Goal: Task Accomplishment & Management: Complete application form

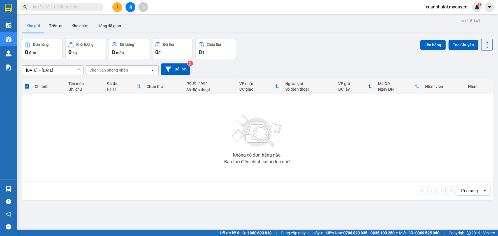
click at [117, 4] on button at bounding box center [117, 7] width 10 height 10
click at [126, 23] on div "Tạo đơn hàng" at bounding box center [137, 21] width 42 height 11
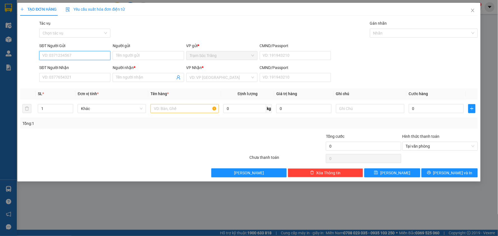
click at [71, 54] on input "SĐT Người Gửi" at bounding box center [74, 55] width 71 height 9
type input "0333750818"
click at [74, 69] on div "0333750818 - RANG" at bounding box center [75, 67] width 65 height 6
type input "RANG"
type input "0934076380"
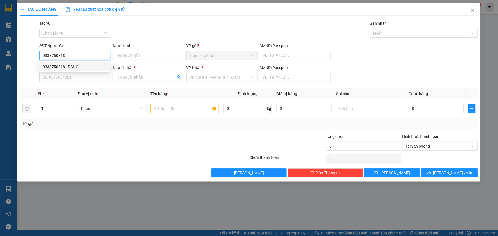
type input "DIỄM"
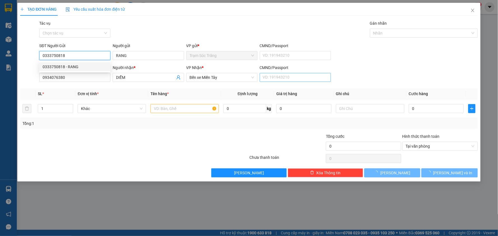
type input "30.000"
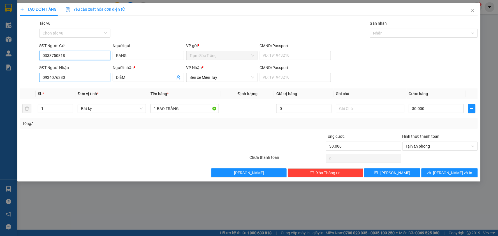
type input "0333750818"
click at [87, 79] on input "0934076380" at bounding box center [74, 77] width 71 height 9
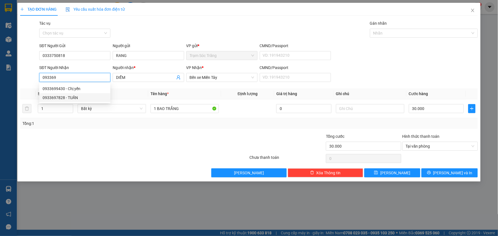
click at [81, 100] on div "0933697828 - TUẤN" at bounding box center [75, 98] width 65 height 6
type input "0933697828"
type input "TUẤN"
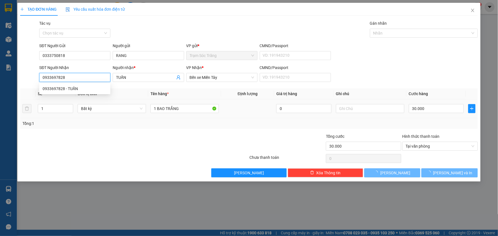
type input "70.000"
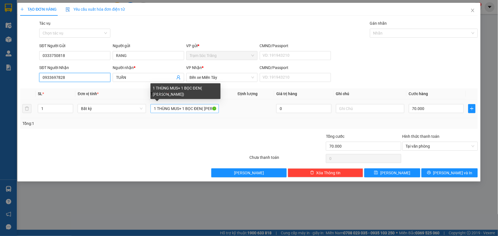
type input "0933697828"
drag, startPoint x: 203, startPoint y: 108, endPoint x: 158, endPoint y: 110, distance: 44.6
click at [158, 110] on input "1 THÙNG MUS+ 1 BỌC ĐEN( [PERSON_NAME])" at bounding box center [185, 108] width 68 height 9
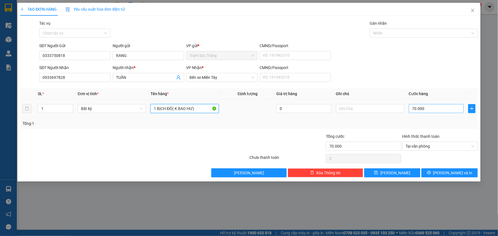
type input "1 BỊCH ĐỎ( K BAO HƯ)"
click at [428, 110] on input "70.000" at bounding box center [436, 108] width 55 height 9
type input "4"
type input "40"
type input "400"
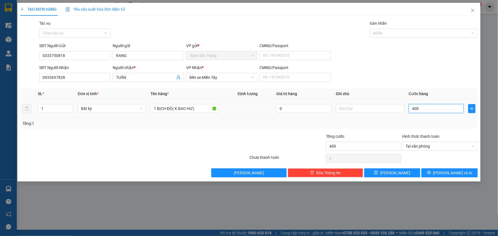
type input "4.000"
type input "40.000"
click at [449, 172] on span "[PERSON_NAME] và In" at bounding box center [453, 173] width 39 height 6
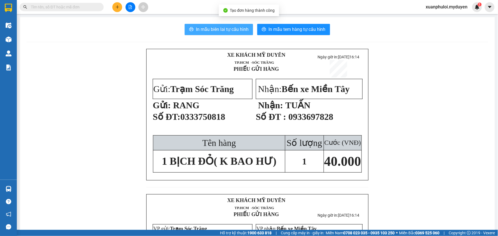
click at [218, 34] on button "In mẫu biên lai tự cấu hình" at bounding box center [219, 29] width 68 height 11
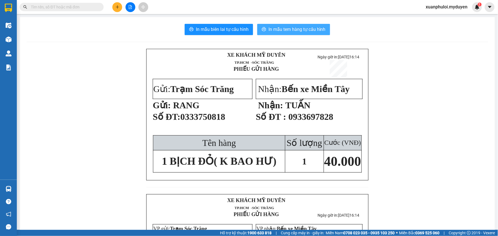
click at [295, 30] on span "In mẫu tem hàng tự cấu hình" at bounding box center [297, 29] width 57 height 7
click at [116, 10] on button at bounding box center [117, 7] width 10 height 10
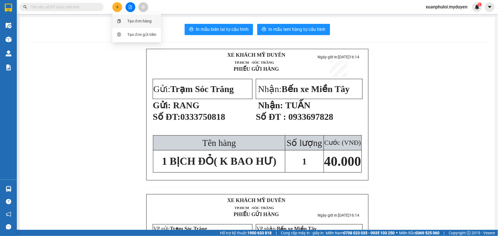
click at [149, 23] on div "Tạo đơn hàng" at bounding box center [139, 21] width 24 height 6
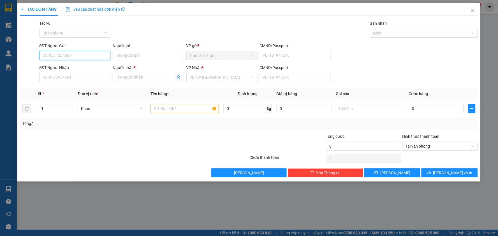
click at [60, 55] on input "SĐT Người Gửi" at bounding box center [74, 55] width 71 height 9
click at [62, 68] on div "0866983083 - TÂN" at bounding box center [75, 67] width 65 height 6
type input "0866983083"
type input "TÂN"
type input "0934577521"
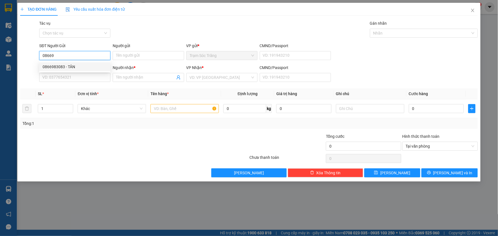
type input "[PERSON_NAME]"
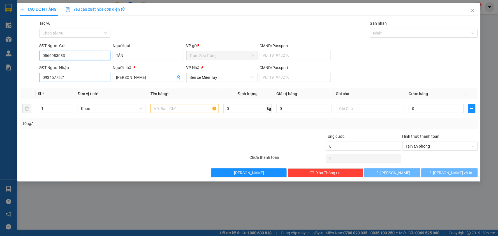
type input "150.000"
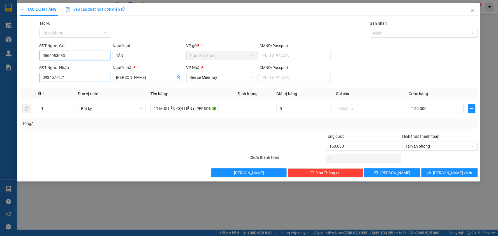
type input "0866983083"
click at [65, 76] on input "0934577521" at bounding box center [74, 77] width 71 height 9
click at [68, 76] on input "0934577521" at bounding box center [74, 77] width 71 height 9
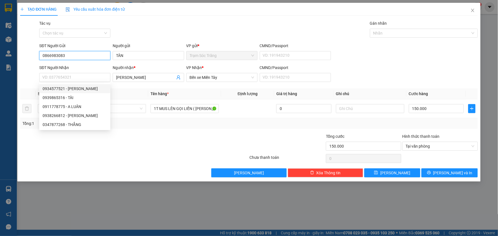
drag, startPoint x: 89, startPoint y: 55, endPoint x: 10, endPoint y: 54, distance: 79.1
click at [10, 54] on div "TẠO ĐƠN HÀNG Yêu cầu xuất hóa đơn điện tử Transit Pickup Surcharge Ids Transit …" at bounding box center [249, 118] width 498 height 236
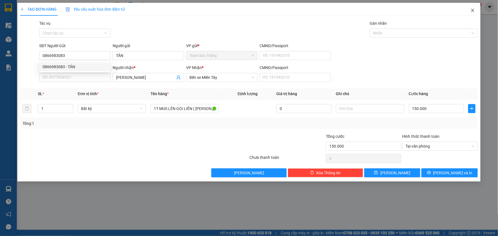
click at [475, 10] on icon "close" at bounding box center [473, 10] width 4 height 4
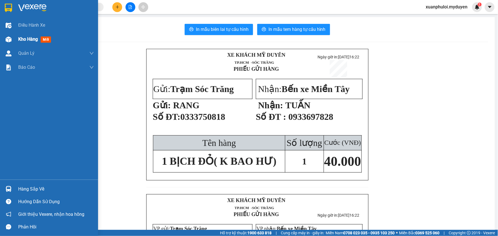
click at [24, 40] on span "Kho hàng" at bounding box center [28, 38] width 20 height 5
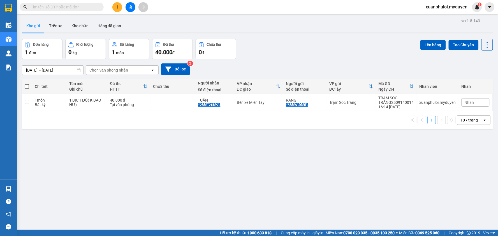
drag, startPoint x: 28, startPoint y: 88, endPoint x: 47, endPoint y: 88, distance: 18.5
click at [28, 88] on span at bounding box center [27, 86] width 4 height 4
click at [27, 84] on input "checkbox" at bounding box center [27, 84] width 0 height 0
checkbox input "true"
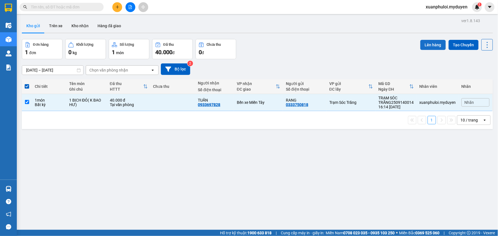
click at [435, 46] on button "Lên hàng" at bounding box center [434, 45] width 26 height 10
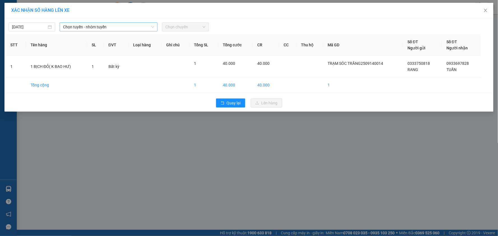
click at [109, 24] on span "Chọn tuyến - nhóm tuyến" at bounding box center [108, 27] width 91 height 8
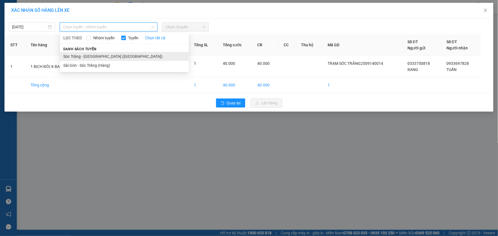
click at [89, 52] on li "Sóc Trăng - [GEOGRAPHIC_DATA] ([GEOGRAPHIC_DATA])" at bounding box center [124, 56] width 129 height 9
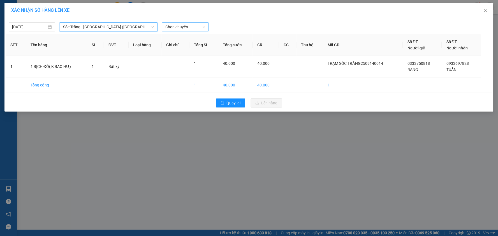
click at [188, 26] on span "Chọn chuyến" at bounding box center [186, 27] width 40 height 8
click at [189, 55] on div "16:30" at bounding box center [188, 57] width 44 height 6
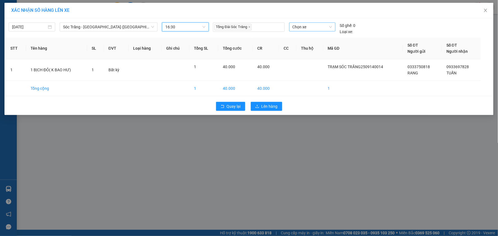
click at [312, 29] on span "Chọn xe" at bounding box center [313, 27] width 40 height 8
type input "082"
click at [316, 34] on div "50H-082.31" at bounding box center [312, 38] width 46 height 9
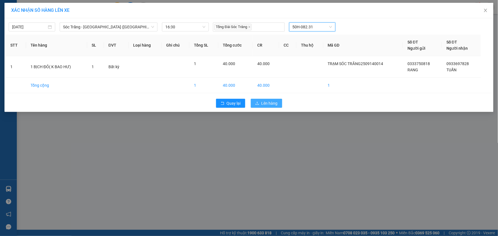
click at [271, 102] on span "Lên hàng" at bounding box center [270, 103] width 16 height 6
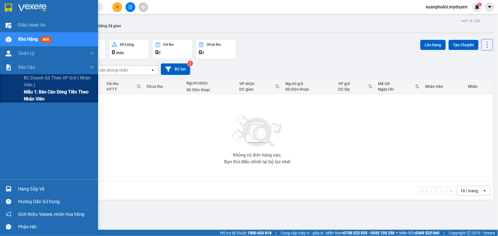
click at [46, 95] on span "Mẫu 1: Báo cáo dòng tiền theo nhân viên" at bounding box center [59, 95] width 70 height 14
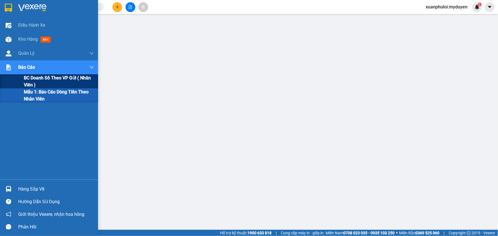
click at [38, 80] on span "BC doanh số theo VP gửi ( nhân viên )" at bounding box center [59, 81] width 70 height 14
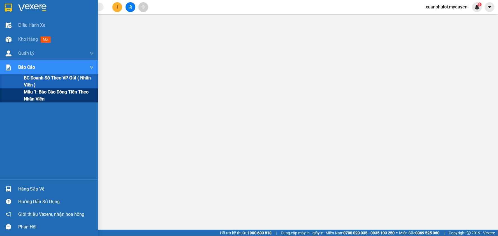
click at [32, 94] on span "Mẫu 1: Báo cáo dòng tiền theo nhân viên" at bounding box center [59, 95] width 70 height 14
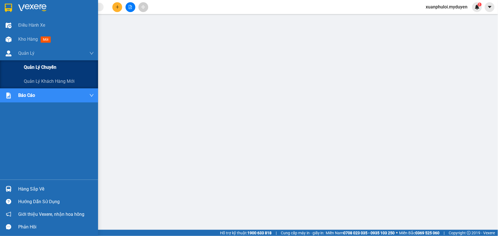
click at [38, 70] on span "Quản lý chuyến" at bounding box center [40, 67] width 33 height 7
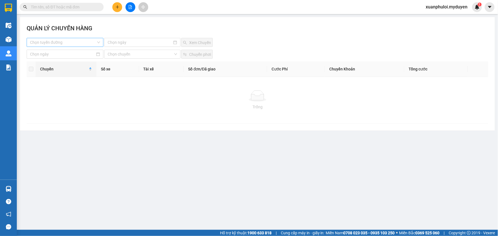
click at [66, 40] on input "search" at bounding box center [63, 42] width 66 height 8
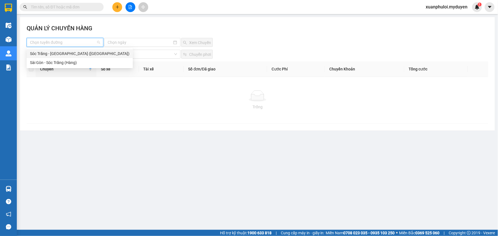
click at [68, 55] on div "Sóc Trăng - [GEOGRAPHIC_DATA] ([GEOGRAPHIC_DATA])" at bounding box center [80, 53] width 100 height 6
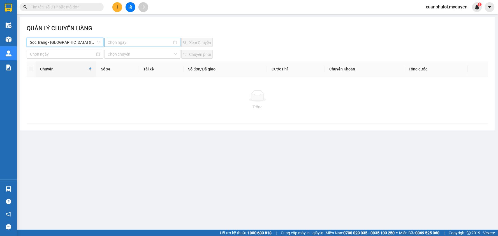
click at [130, 42] on input at bounding box center [140, 42] width 64 height 6
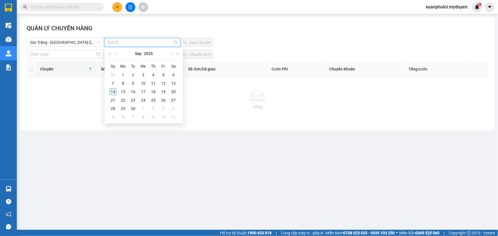
type input "[DATE]"
click at [110, 92] on div "14" at bounding box center [113, 91] width 7 height 7
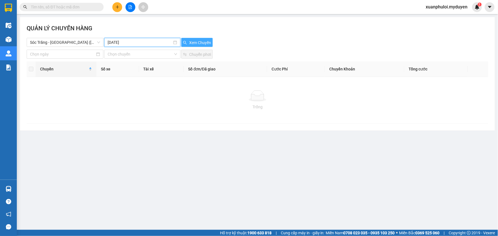
click at [199, 41] on span "Xem Chuyến" at bounding box center [200, 43] width 22 height 6
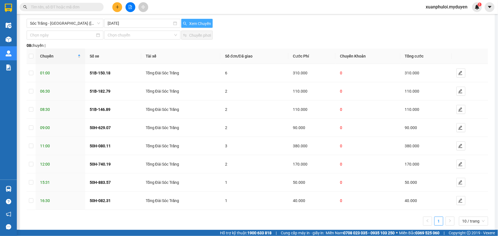
scroll to position [29, 0]
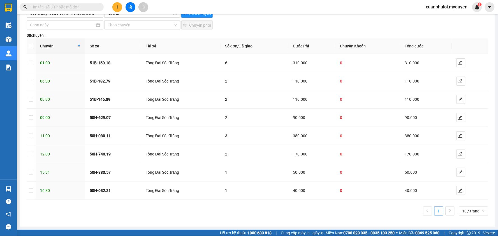
click at [119, 9] on button at bounding box center [117, 7] width 10 height 10
click at [145, 22] on div "Tạo đơn hàng" at bounding box center [139, 21] width 24 height 6
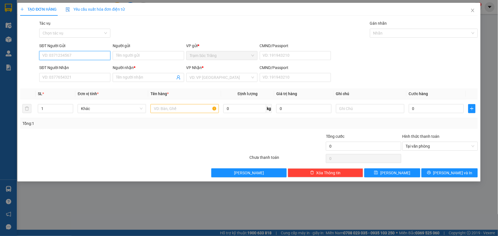
click at [51, 59] on input "SĐT Người Gửi" at bounding box center [74, 55] width 71 height 9
click at [72, 65] on div "0866983083 - TÂN" at bounding box center [75, 67] width 65 height 6
type input "0866983083"
type input "TÂN"
type input "0934577521"
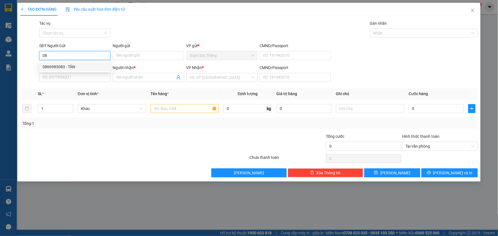
type input "[PERSON_NAME]"
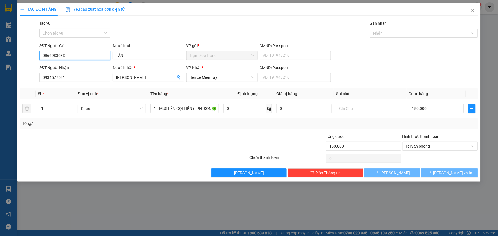
type input "150.000"
type input "0866983083"
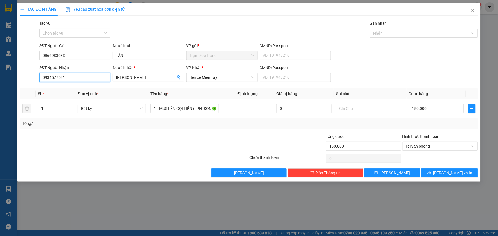
click at [76, 79] on input "0934577521" at bounding box center [74, 77] width 71 height 9
type input "0"
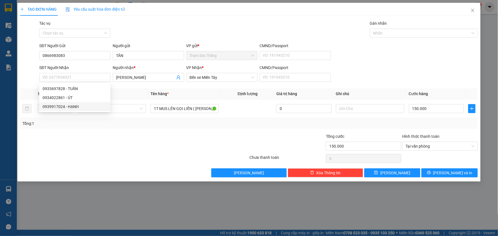
click at [57, 149] on div at bounding box center [96, 143] width 153 height 20
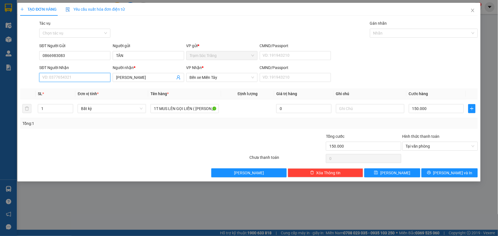
click at [59, 79] on input "SĐT Người Nhận" at bounding box center [74, 77] width 71 height 9
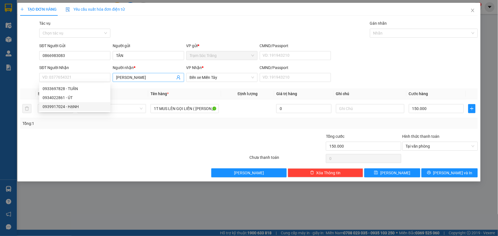
click at [153, 80] on input "[PERSON_NAME]" at bounding box center [145, 77] width 59 height 6
type input "A"
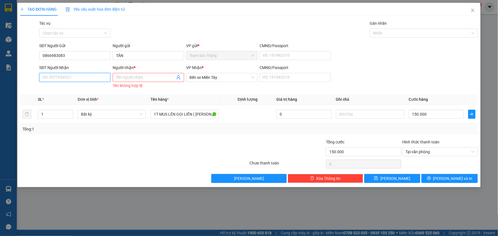
click at [60, 78] on input "SĐT Người Nhận" at bounding box center [74, 77] width 71 height 9
click at [49, 86] on div "0917068359 - [PERSON_NAME]" at bounding box center [75, 89] width 65 height 6
type input "0917068359"
type input "DUY"
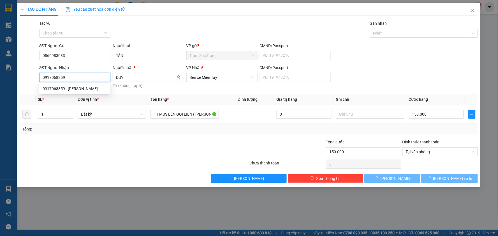
type input "30.000"
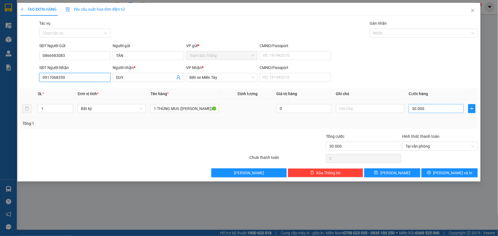
type input "0917068359"
click at [431, 112] on input "30.000" at bounding box center [436, 108] width 55 height 9
type input "5"
type input "50"
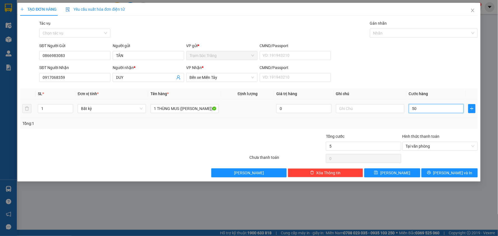
type input "50"
type input "500"
type input "5.000"
type input "50.000"
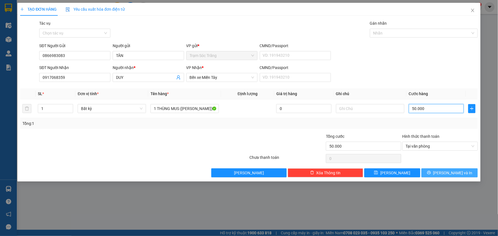
type input "50.000"
click at [452, 173] on span "[PERSON_NAME] và In" at bounding box center [453, 173] width 39 height 6
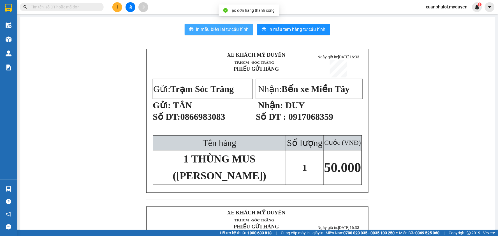
click at [206, 30] on span "In mẫu biên lai tự cấu hình" at bounding box center [222, 29] width 53 height 7
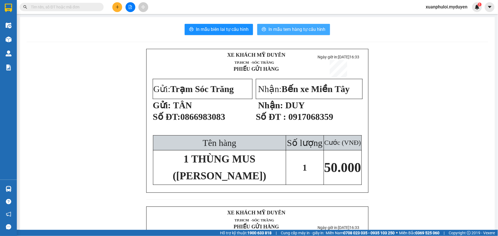
click at [313, 29] on span "In mẫu tem hàng tự cấu hình" at bounding box center [297, 29] width 57 height 7
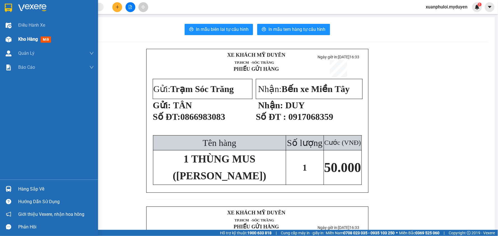
click at [12, 38] on div at bounding box center [9, 40] width 10 height 10
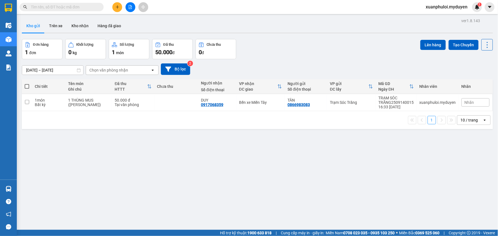
click at [27, 84] on span at bounding box center [27, 86] width 4 height 4
click at [27, 84] on input "checkbox" at bounding box center [27, 84] width 0 height 0
checkbox input "true"
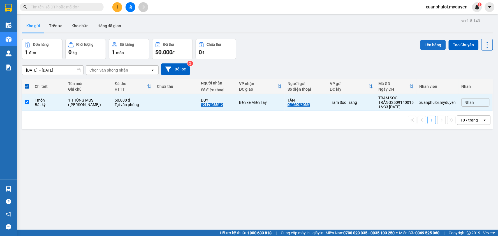
click at [433, 46] on button "Lên hàng" at bounding box center [434, 45] width 26 height 10
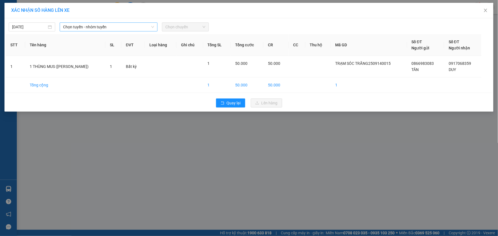
click at [94, 25] on span "Chọn tuyến - nhóm tuyến" at bounding box center [108, 27] width 91 height 8
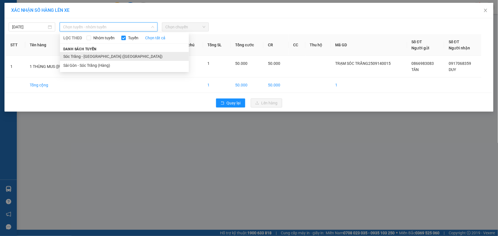
click at [98, 57] on li "Sóc Trăng - [GEOGRAPHIC_DATA] ([GEOGRAPHIC_DATA])" at bounding box center [124, 56] width 129 height 9
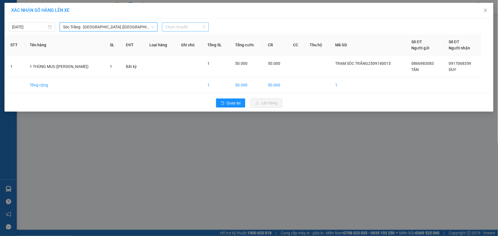
click at [175, 24] on span "Chọn chuyến" at bounding box center [186, 27] width 40 height 8
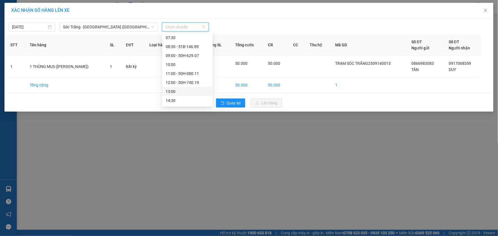
scroll to position [93, 0]
click at [185, 84] on div "16:30 - 50H-082.31" at bounding box center [187, 88] width 50 height 9
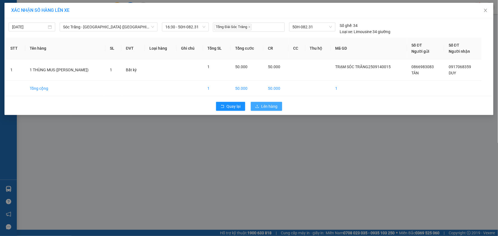
click at [270, 104] on span "Lên hàng" at bounding box center [270, 106] width 16 height 6
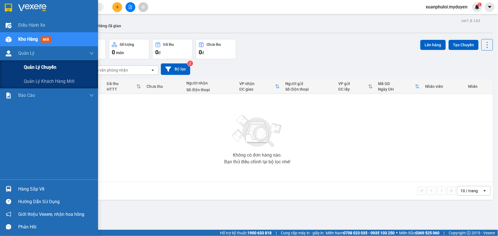
click at [26, 65] on span "Quản lý chuyến" at bounding box center [40, 67] width 33 height 7
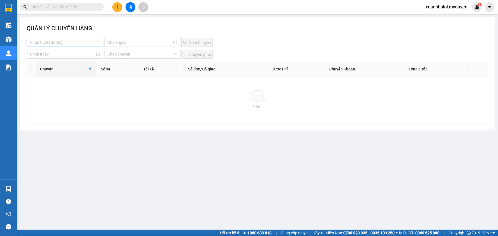
click at [54, 41] on input "search" at bounding box center [63, 42] width 66 height 8
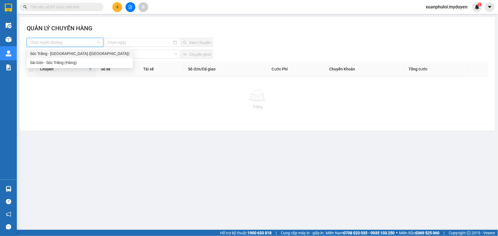
click at [45, 58] on div "Sóc Trăng - [GEOGRAPHIC_DATA] ([GEOGRAPHIC_DATA])" at bounding box center [80, 53] width 106 height 9
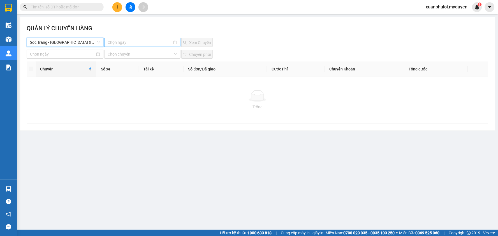
click at [127, 38] on div at bounding box center [142, 42] width 76 height 9
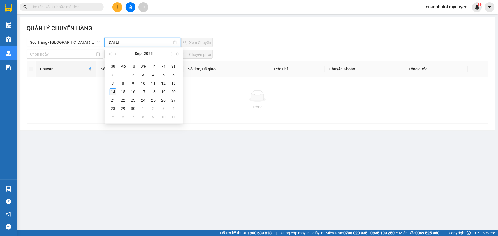
type input "[DATE]"
click at [113, 91] on div "14" at bounding box center [113, 91] width 7 height 7
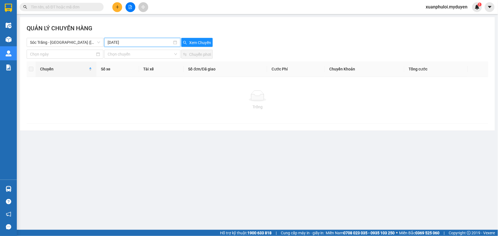
click at [290, 51] on div "Chọn chuyến Chuyển phơi" at bounding box center [258, 54] width 462 height 9
click at [200, 44] on span "Xem Chuyến" at bounding box center [200, 43] width 22 height 6
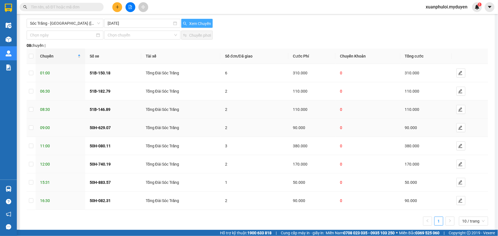
scroll to position [29, 0]
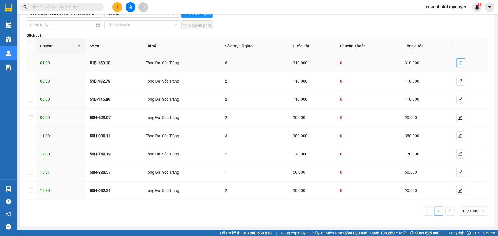
click at [459, 63] on span "edit" at bounding box center [461, 63] width 8 height 4
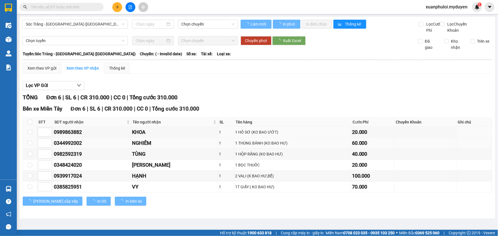
type input "[DATE]"
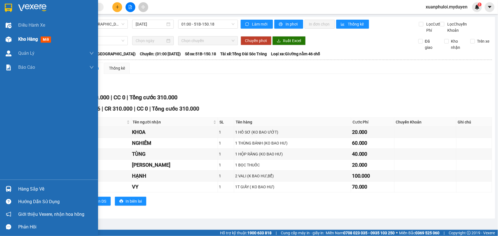
click at [28, 39] on span "Kho hàng" at bounding box center [28, 38] width 20 height 5
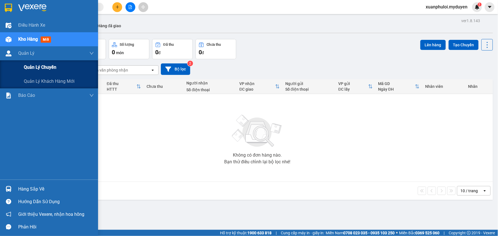
click at [29, 65] on span "Quản lý chuyến" at bounding box center [40, 67] width 33 height 7
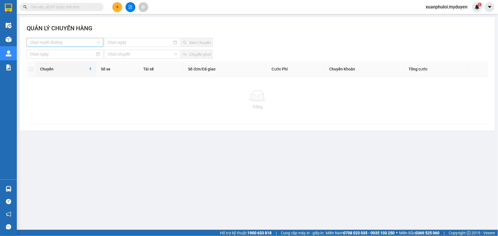
click at [74, 41] on input "search" at bounding box center [63, 42] width 66 height 8
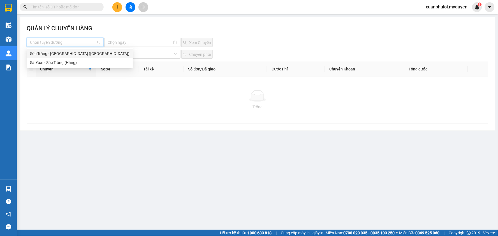
click at [59, 55] on div "Sóc Trăng - [GEOGRAPHIC_DATA] ([GEOGRAPHIC_DATA])" at bounding box center [80, 53] width 100 height 6
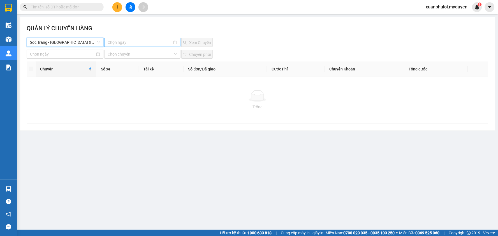
click at [120, 45] on input at bounding box center [140, 42] width 64 height 6
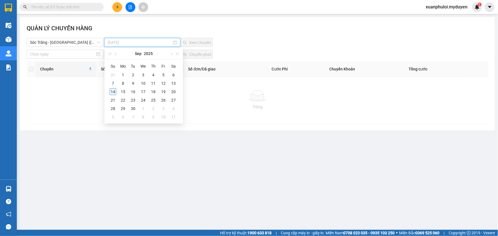
type input "[DATE]"
click at [111, 91] on div "14" at bounding box center [113, 91] width 7 height 7
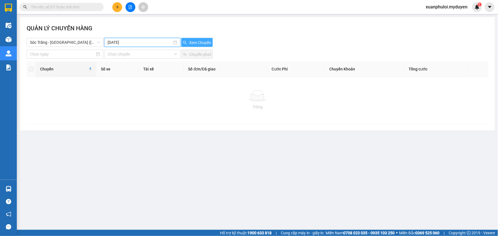
click at [206, 38] on button "Xem Chuyến" at bounding box center [196, 42] width 31 height 9
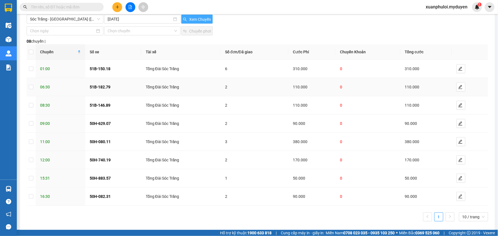
scroll to position [29, 0]
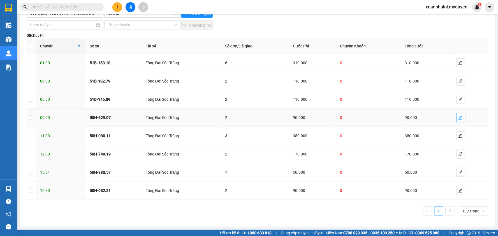
click at [459, 117] on icon "edit" at bounding box center [461, 117] width 4 height 4
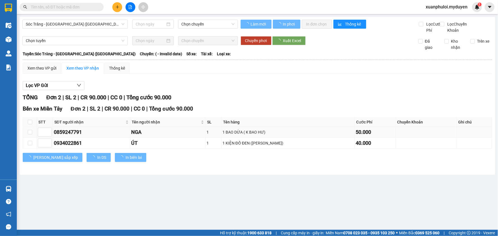
type input "[DATE]"
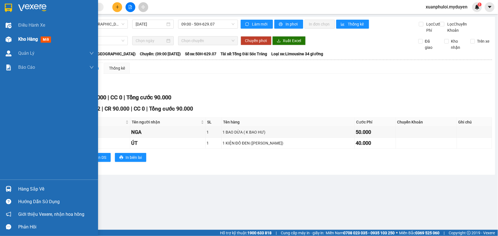
click at [33, 40] on span "Kho hàng" at bounding box center [28, 38] width 20 height 5
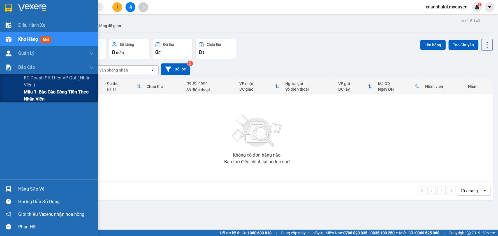
click at [29, 96] on span "Mẫu 1: Báo cáo dòng tiền theo nhân viên" at bounding box center [59, 95] width 70 height 14
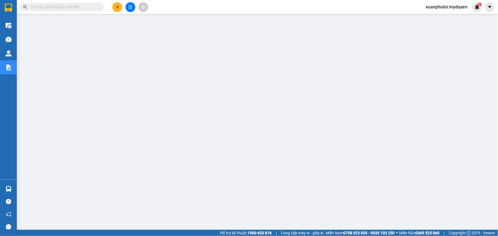
click at [118, 8] on icon "plus" at bounding box center [118, 7] width 4 height 4
click at [130, 20] on div "Tạo đơn hàng" at bounding box center [139, 21] width 24 height 6
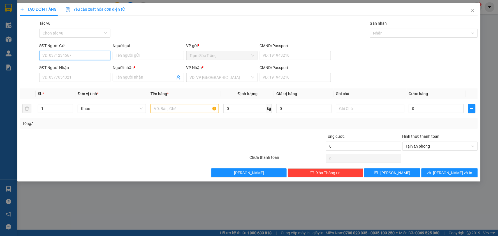
click at [72, 58] on input "SĐT Người Gửi" at bounding box center [74, 55] width 71 height 9
type input "0384076971"
click at [119, 55] on input "Người gửi" at bounding box center [148, 55] width 71 height 9
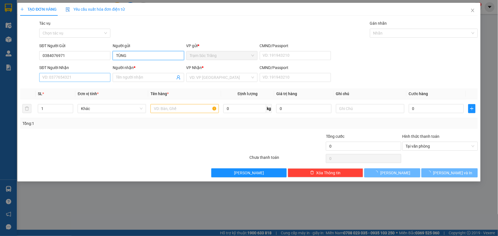
type input "TÙNG"
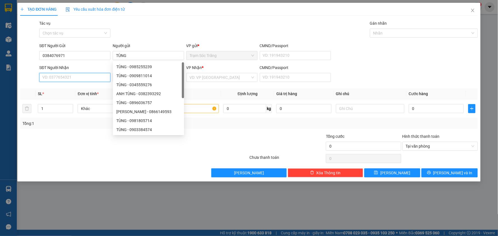
click at [84, 77] on input "SĐT Người Nhận" at bounding box center [74, 77] width 71 height 9
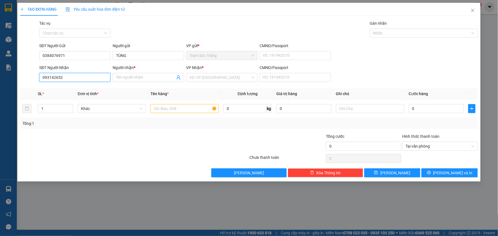
type input "0931426527"
click at [83, 89] on div "0931426527 - tuan" at bounding box center [75, 89] width 65 height 6
type input "tuan"
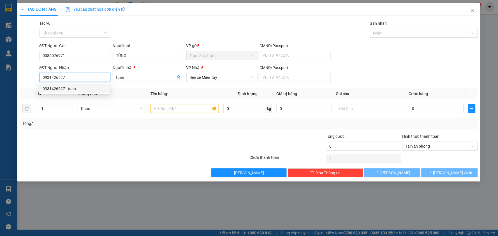
type input "100.000"
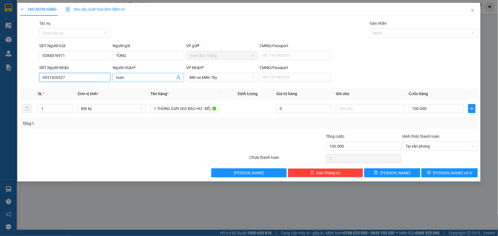
type input "0931426527"
click at [135, 78] on input "tuan" at bounding box center [145, 77] width 59 height 6
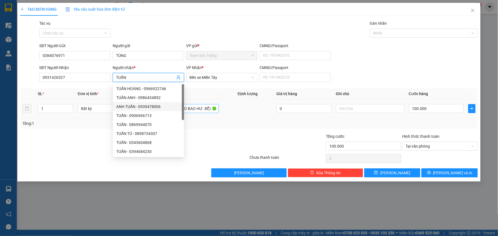
type input "TUẤN"
click at [192, 111] on input "1 THÙNG GIẤY (KO BAO HƯ. BỂ)" at bounding box center [185, 108] width 68 height 9
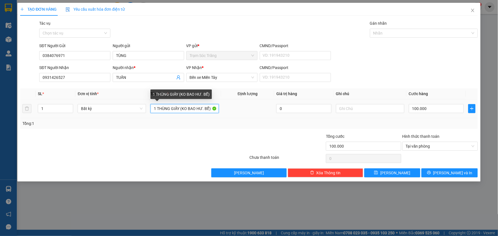
click at [179, 110] on input "1 THÙNG GIẤY (KO BAO HƯ. BỂ)" at bounding box center [185, 108] width 68 height 9
type input "1 KIỆN GIẤY (KO BAO HƯ. BỂ)"
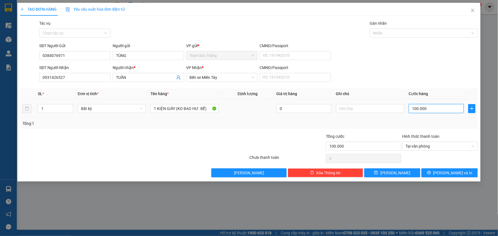
click at [430, 107] on input "100.000" at bounding box center [436, 108] width 55 height 9
type input "4"
type input "40"
type input "400"
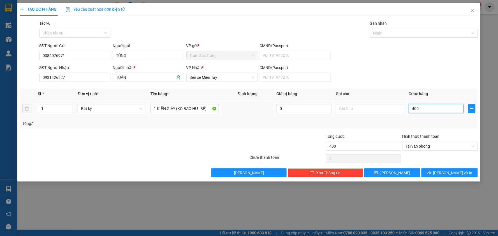
type input "4.000"
type input "40.000"
click at [456, 175] on span "[PERSON_NAME] và In" at bounding box center [453, 173] width 39 height 6
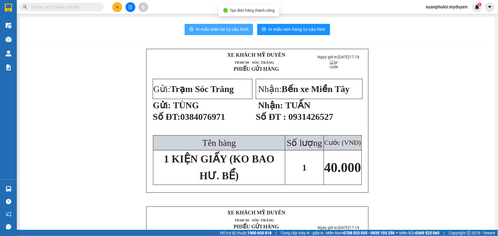
click at [215, 30] on span "In mẫu biên lai tự cấu hình" at bounding box center [222, 29] width 53 height 7
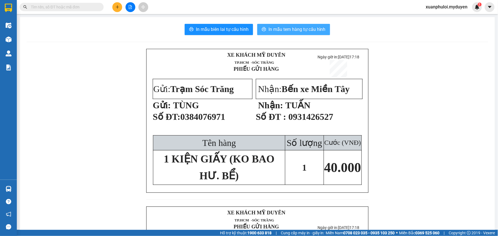
click at [304, 32] on span "In mẫu tem hàng tự cấu hình" at bounding box center [297, 29] width 57 height 7
click at [116, 5] on icon "plus" at bounding box center [118, 7] width 4 height 4
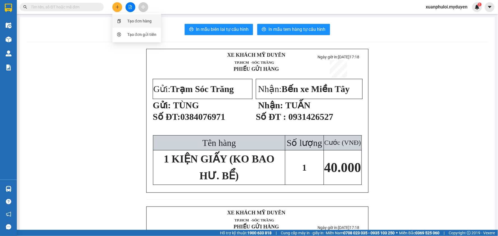
click at [141, 21] on div "Tạo đơn hàng" at bounding box center [139, 21] width 24 height 6
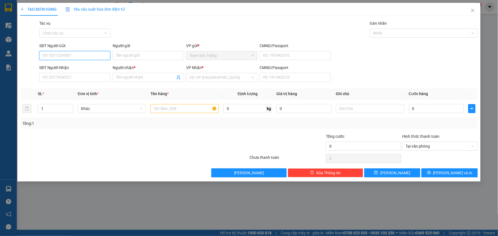
click at [97, 57] on input "SĐT Người Gửi" at bounding box center [74, 55] width 71 height 9
type input "0359931024"
click at [81, 69] on div "0359931024 - LUÂN" at bounding box center [75, 67] width 65 height 6
type input "LUÂN"
type input "0342170709"
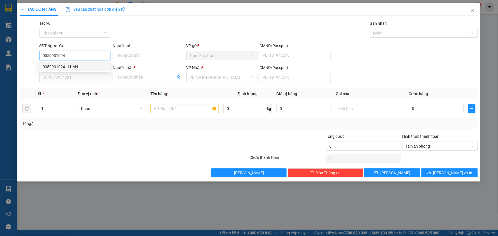
type input "BÁC HÒA"
type input "40.000"
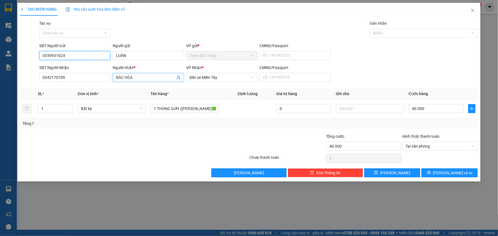
type input "0359931024"
click at [137, 76] on input "BÁC HÒA" at bounding box center [145, 77] width 59 height 6
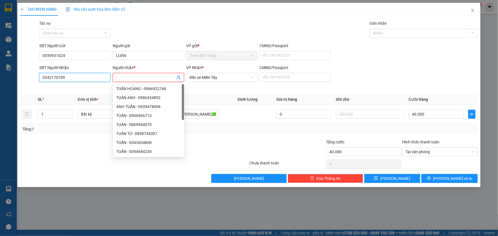
click at [101, 79] on input "0342170709" at bounding box center [74, 77] width 71 height 9
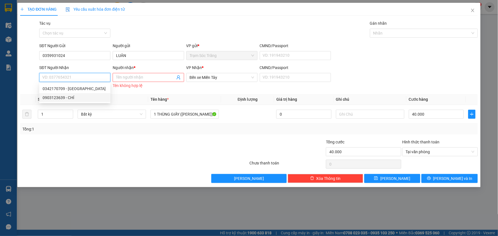
click at [63, 97] on div "0903123639 - CHÍ" at bounding box center [75, 98] width 65 height 6
type input "0903123639"
type input "CHÍ"
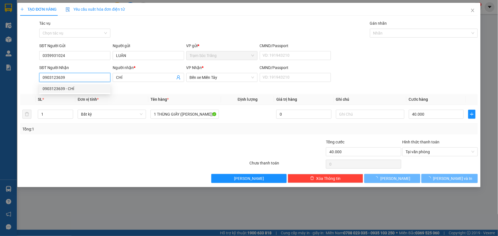
type input "30.000"
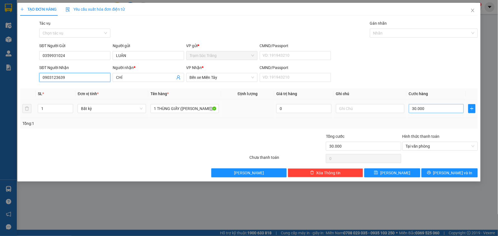
type input "0903123639"
click at [438, 107] on input "30.000" at bounding box center [436, 108] width 55 height 9
type input "4"
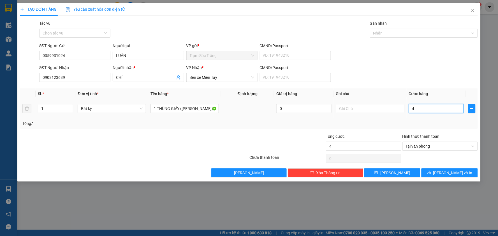
type input "40"
type input "400"
type input "4.000"
type input "40.000"
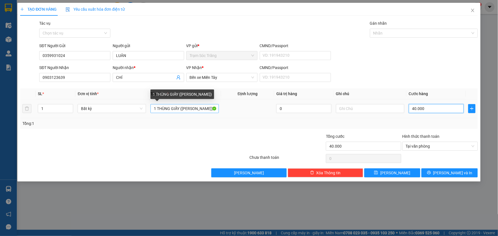
type input "40.000"
click at [180, 107] on input "1 THÙNG GIẤY ([PERSON_NAME])" at bounding box center [185, 108] width 68 height 9
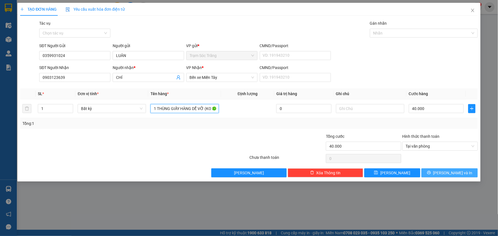
type input "1 THÙNG GIẤY HÀNG DỄ VỠ (KO BAO HƯ)"
click at [452, 176] on span "[PERSON_NAME] và In" at bounding box center [453, 173] width 39 height 6
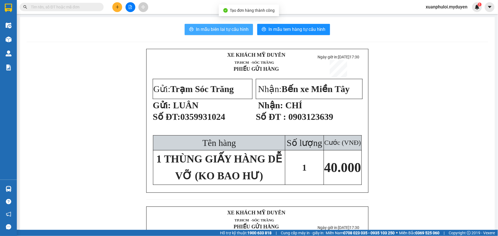
click at [227, 30] on span "In mẫu biên lai tự cấu hình" at bounding box center [222, 29] width 53 height 7
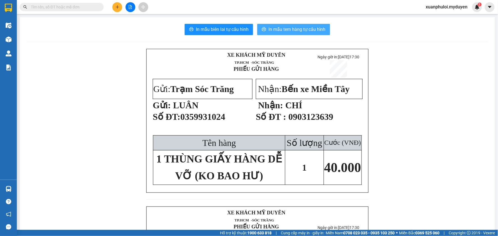
click at [278, 27] on span "In mẫu tem hàng tự cấu hình" at bounding box center [297, 29] width 57 height 7
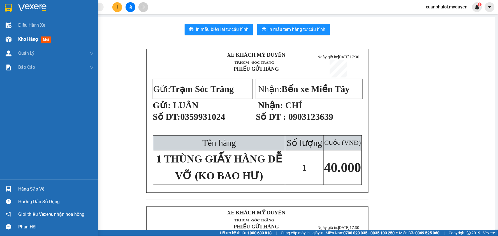
click at [23, 40] on span "Kho hàng" at bounding box center [28, 38] width 20 height 5
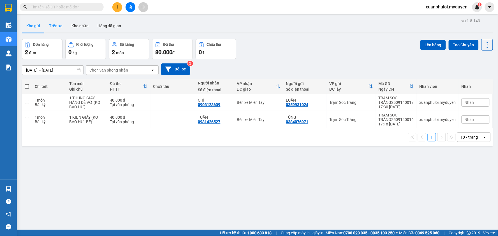
click at [60, 27] on button "Trên xe" at bounding box center [56, 25] width 22 height 13
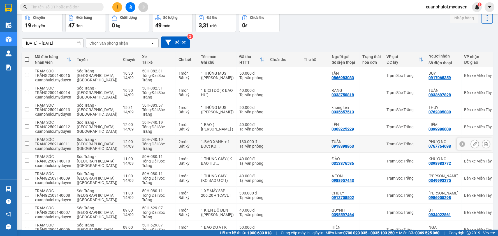
scroll to position [58, 0]
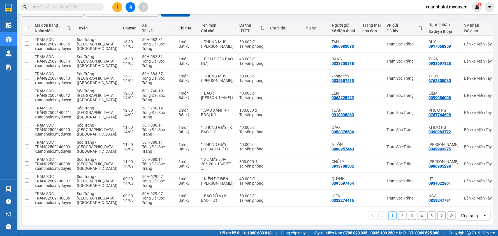
click at [409, 217] on button "3" at bounding box center [412, 216] width 8 height 8
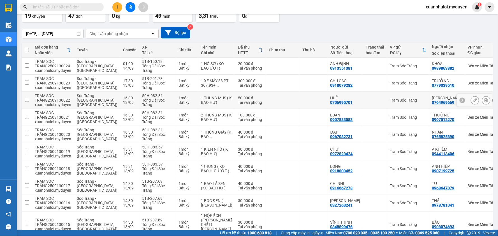
scroll to position [68, 0]
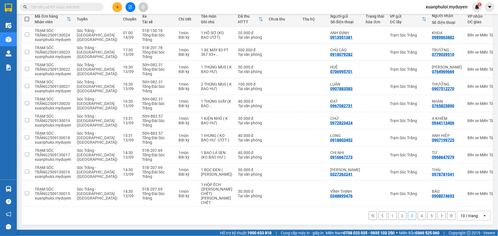
click at [399, 216] on button "2" at bounding box center [403, 216] width 8 height 8
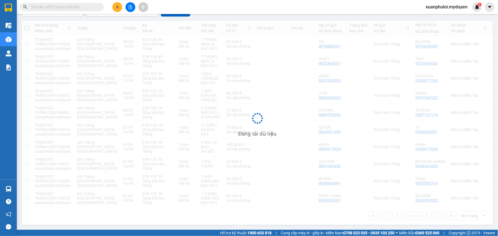
scroll to position [58, 0]
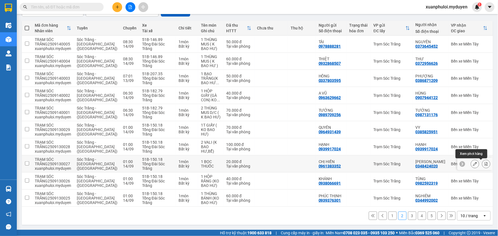
click at [485, 163] on icon at bounding box center [487, 164] width 4 height 4
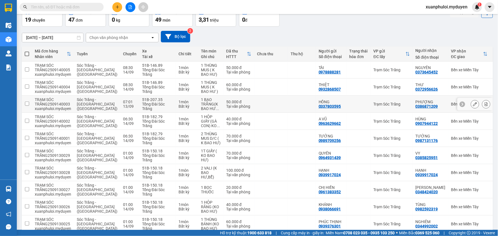
scroll to position [58, 0]
